Goal: Task Accomplishment & Management: Manage account settings

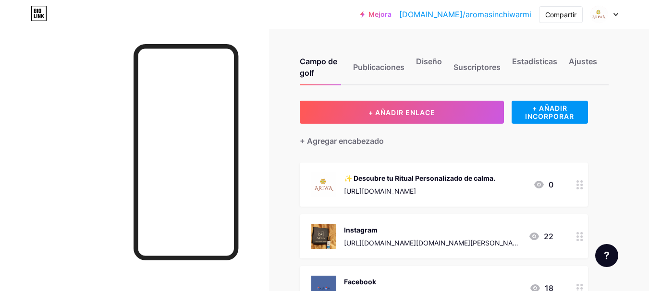
click at [460, 177] on font "✨ Descubre tu Ritual Personalizado de calma." at bounding box center [419, 178] width 151 height 8
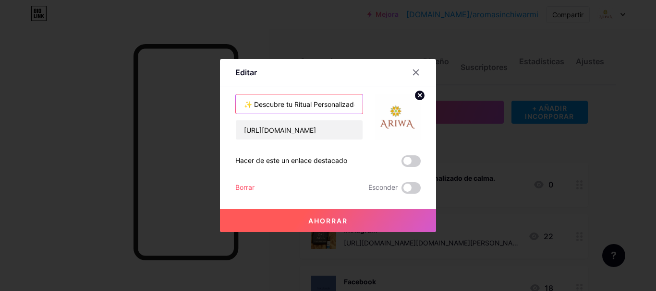
drag, startPoint x: 326, startPoint y: 104, endPoint x: 318, endPoint y: 103, distance: 8.2
click at [326, 104] on input "✨ Descubre tu Ritual Personalizado de calma." at bounding box center [299, 104] width 127 height 19
drag, startPoint x: 286, startPoint y: 103, endPoint x: 314, endPoint y: 106, distance: 27.6
click at [314, 106] on input "✨ Descubre tu Ritual Personalizado de calma." at bounding box center [299, 104] width 127 height 19
drag, startPoint x: 316, startPoint y: 104, endPoint x: 329, endPoint y: 106, distance: 13.6
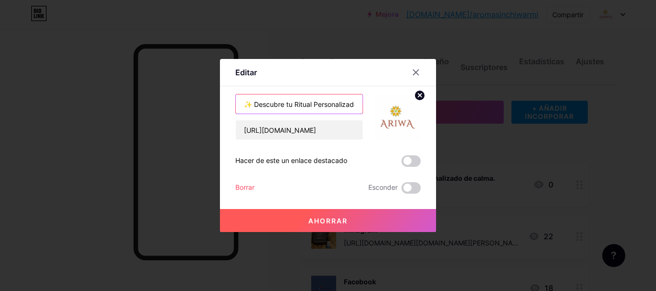
click at [318, 104] on input "✨ Descubre tu Ritual Personalizado de calma." at bounding box center [299, 104] width 127 height 19
drag, startPoint x: 336, startPoint y: 104, endPoint x: 358, endPoint y: 101, distance: 22.3
click at [338, 104] on input "✨ Descubre tu Ritual Personalizado de calma." at bounding box center [299, 104] width 127 height 19
type input "✨ Descubre tu Ritual Personalizado"
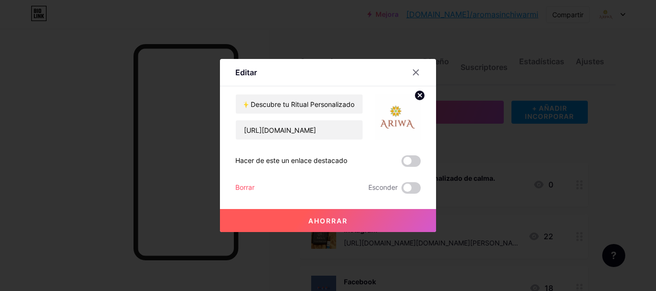
click at [341, 216] on button "Ahorrar" at bounding box center [328, 220] width 216 height 23
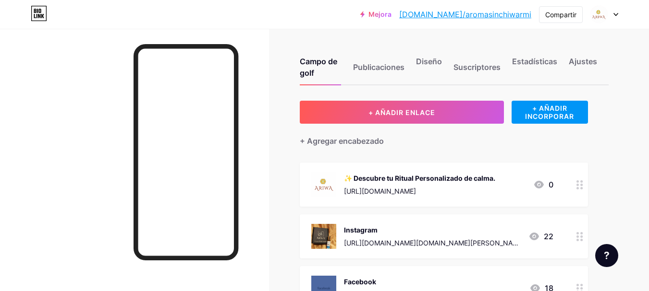
drag, startPoint x: 426, startPoint y: 183, endPoint x: 409, endPoint y: 187, distance: 18.2
click at [409, 187] on font "[URL][DOMAIN_NAME]" at bounding box center [380, 191] width 72 height 8
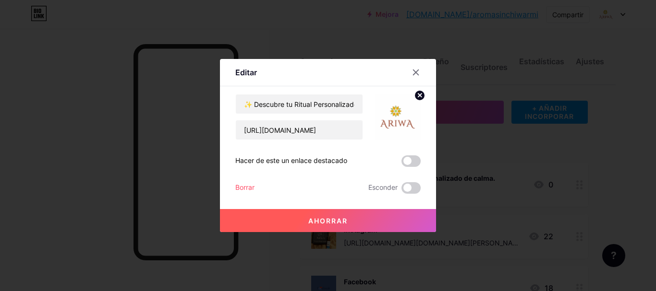
click at [507, 117] on div at bounding box center [328, 145] width 656 height 291
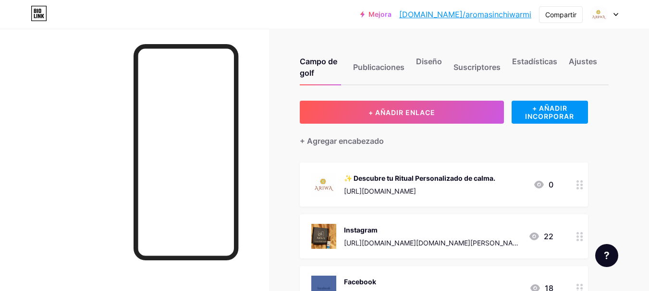
click at [492, 172] on div "✨ Descubre tu Ritual Personalizado de calma. [URL][DOMAIN_NAME]" at bounding box center [419, 184] width 151 height 25
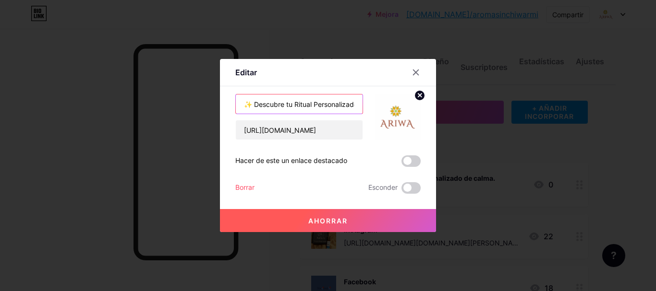
drag, startPoint x: 287, startPoint y: 106, endPoint x: 295, endPoint y: 103, distance: 8.5
click at [295, 104] on input "✨ Descubre tu Ritual Personalizado" at bounding box center [299, 104] width 127 height 19
click at [302, 105] on input "✨ Descubre tu Ritual Personalizado" at bounding box center [299, 104] width 127 height 19
drag, startPoint x: 295, startPoint y: 105, endPoint x: 362, endPoint y: 106, distance: 66.7
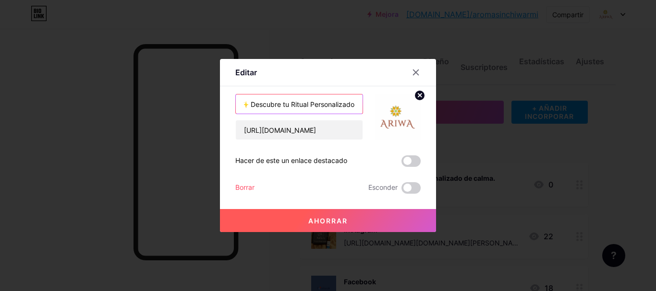
click at [362, 106] on input "✨ Descubre tu Ritual Personalizado" at bounding box center [299, 104] width 127 height 19
paste input "Momento Zen"
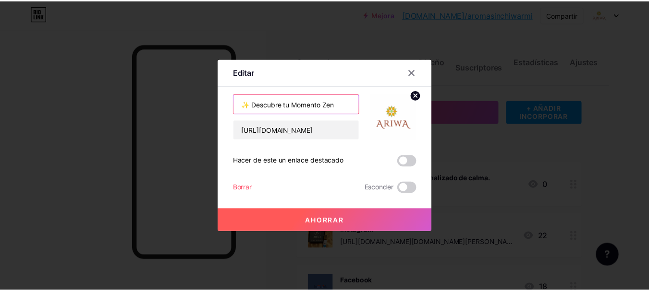
scroll to position [0, 0]
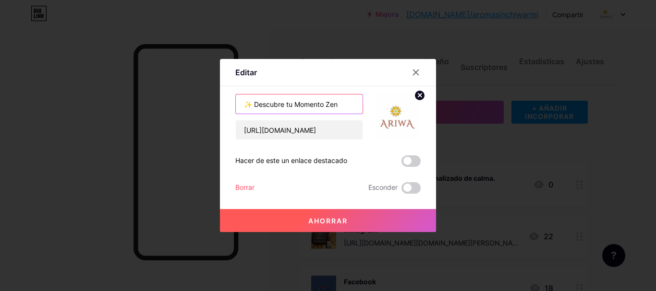
drag, startPoint x: 292, startPoint y: 105, endPoint x: 254, endPoint y: 107, distance: 38.0
click at [254, 107] on input "✨ Descubre tu Momento Zen" at bounding box center [299, 104] width 127 height 19
type input "✨ Momento Zen"
click at [332, 224] on font "Ahorrar" at bounding box center [327, 221] width 39 height 8
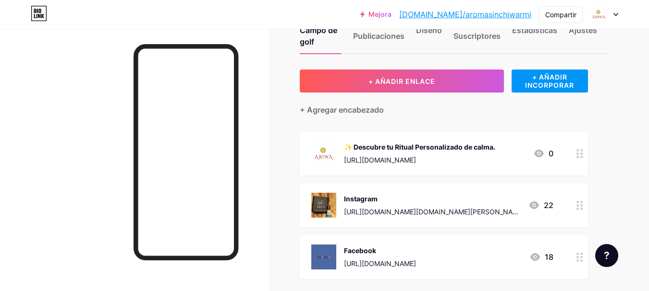
scroll to position [48, 0]
